Goal: Task Accomplishment & Management: Manage account settings

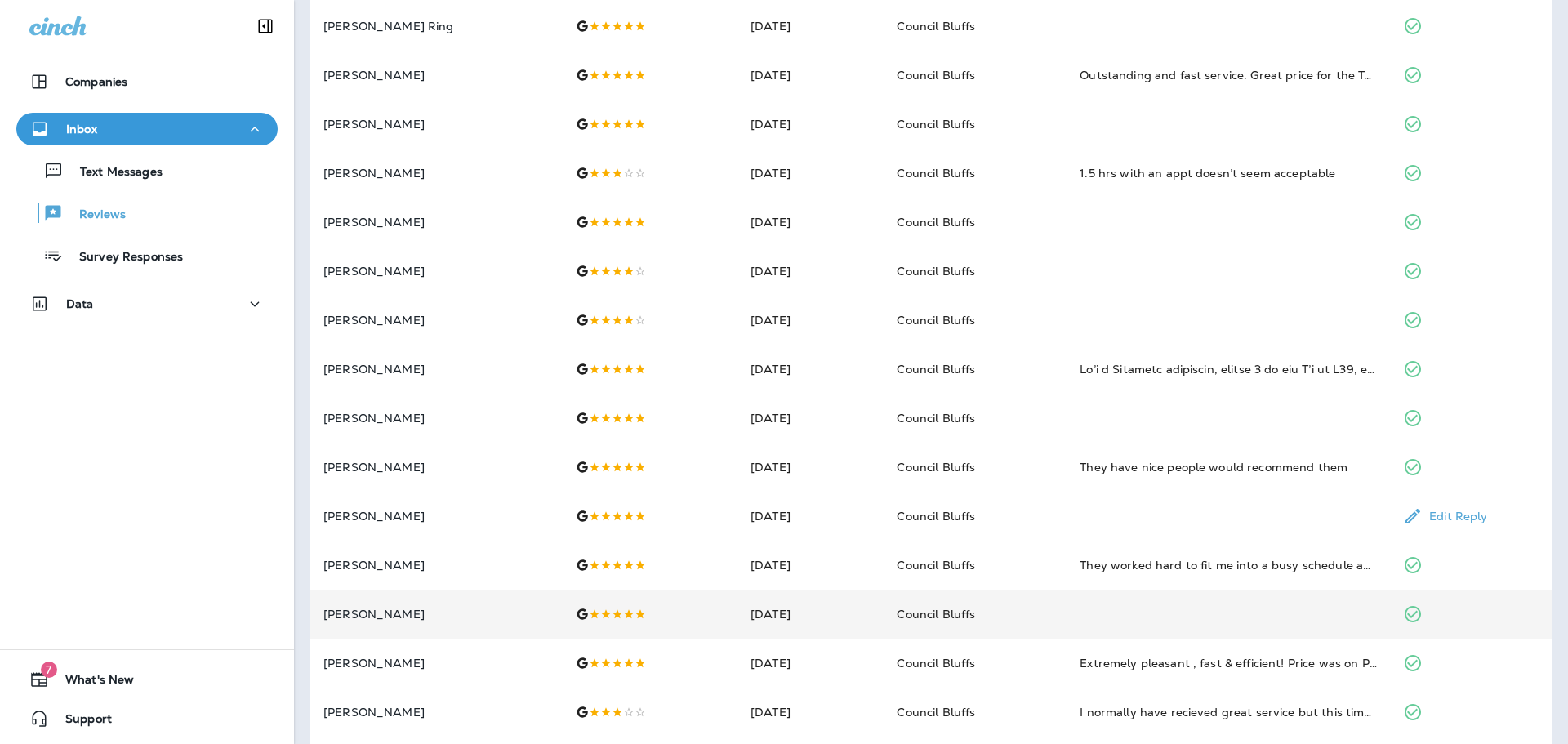
scroll to position [423, 0]
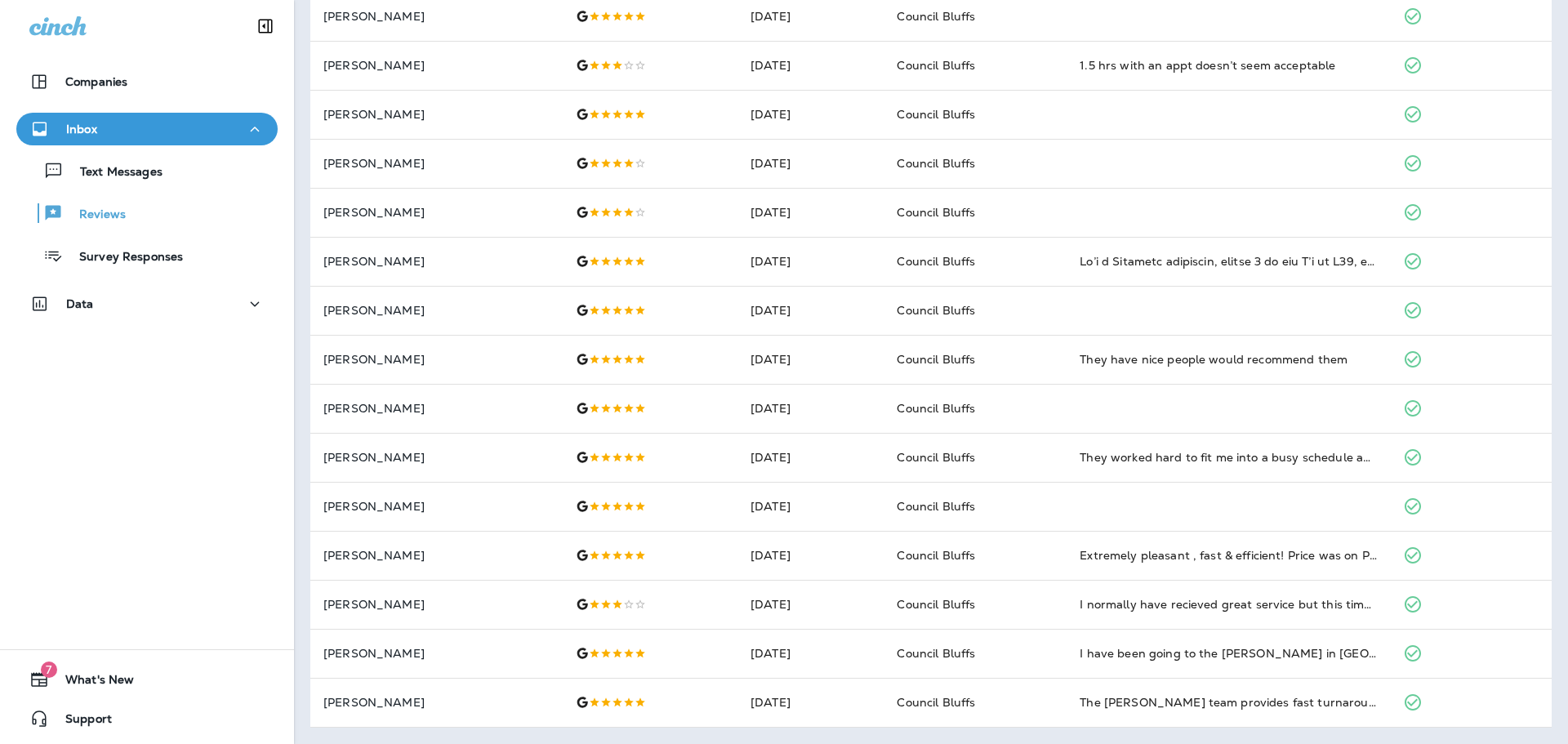
click at [117, 409] on div "Companies Inbox Text Messages Reviews Survey Responses Data 7 What's New Support" at bounding box center [147, 372] width 294 height 744
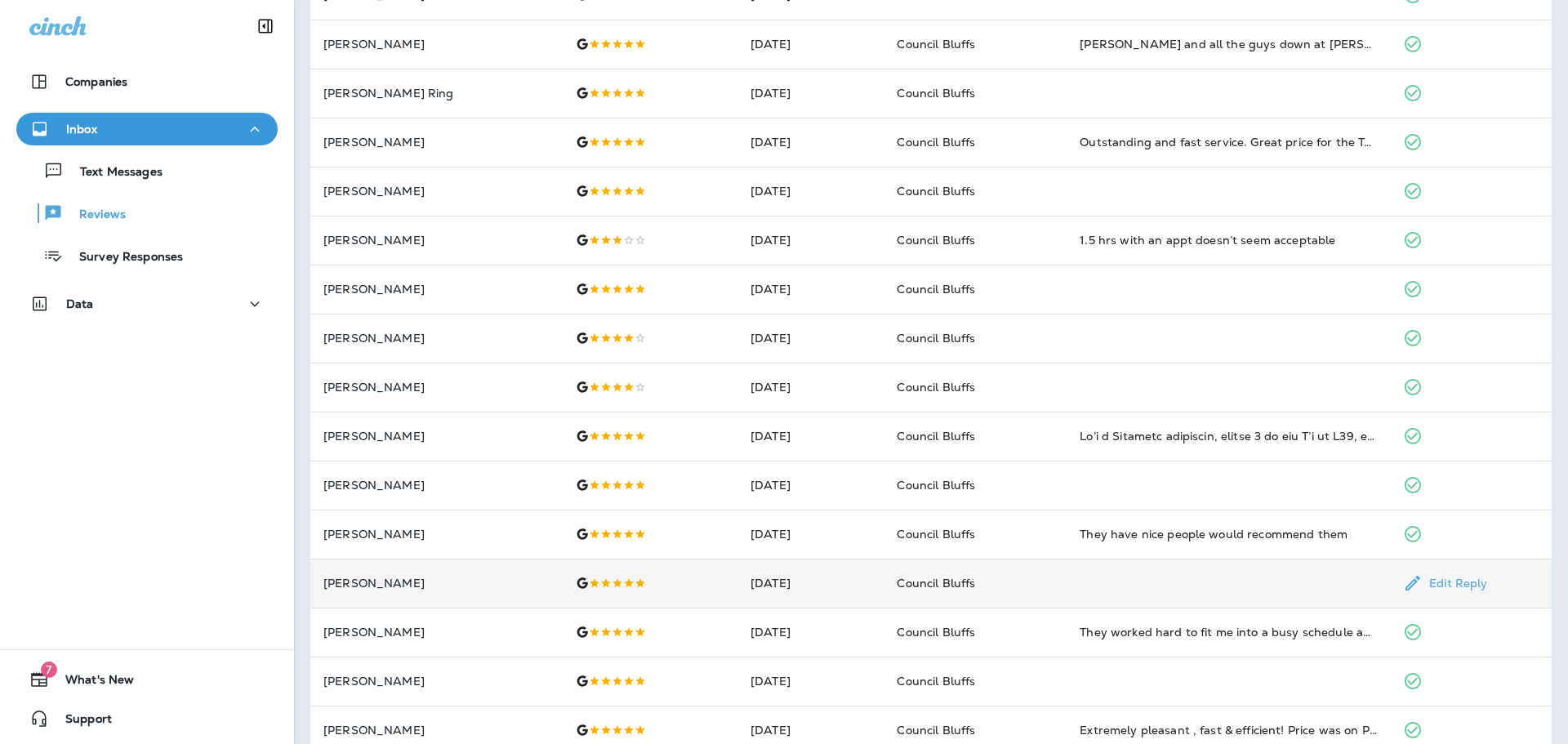
scroll to position [0, 0]
